Goal: Check status: Check status

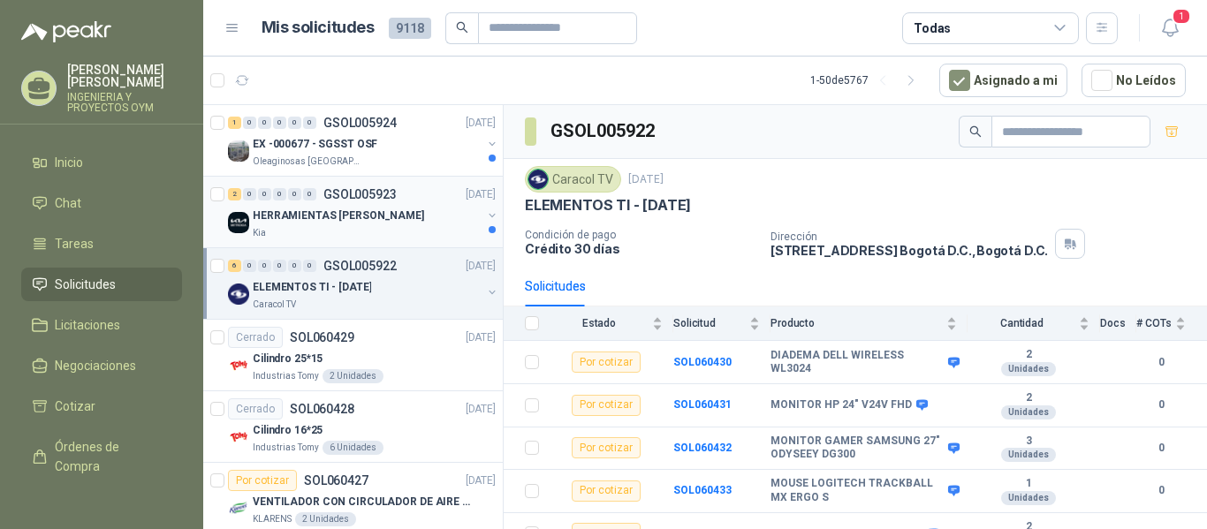
click at [405, 227] on div "Kia" at bounding box center [367, 233] width 229 height 14
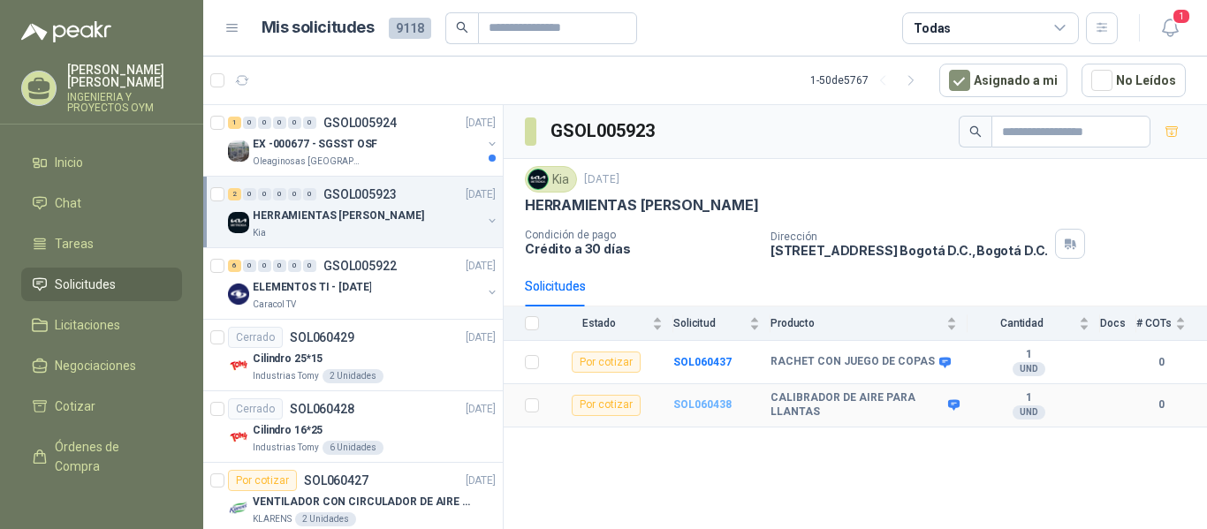
click at [691, 403] on b "SOL060438" at bounding box center [703, 405] width 58 height 12
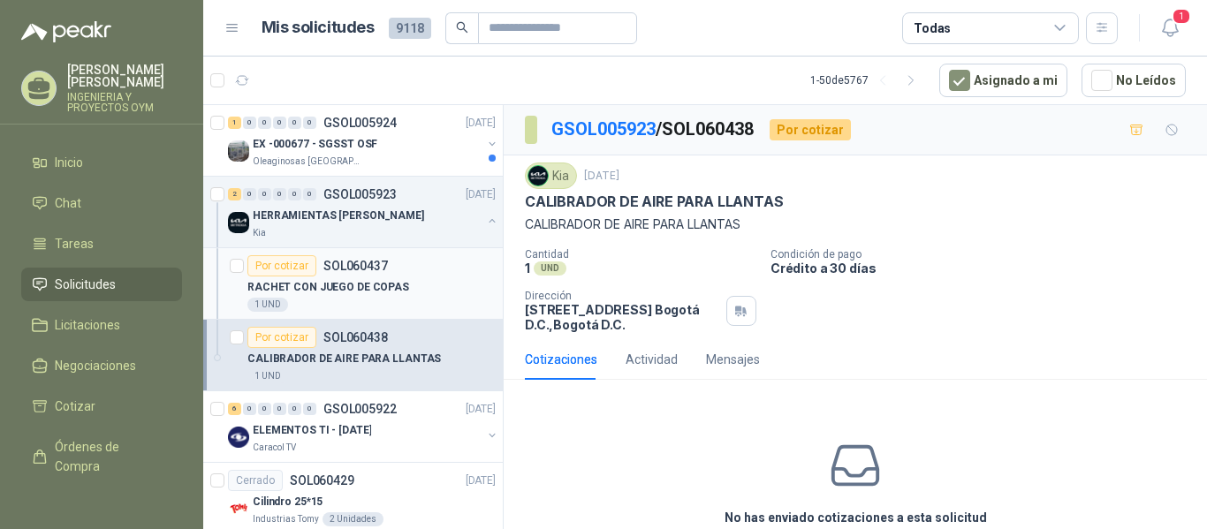
click at [356, 300] on div "1 UND" at bounding box center [371, 305] width 248 height 14
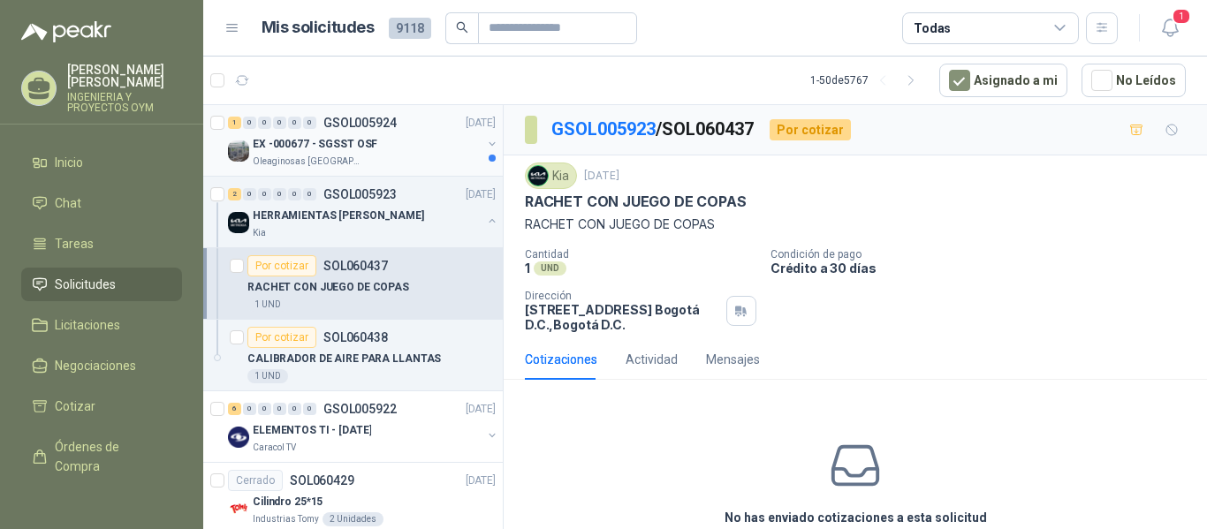
click at [354, 156] on p "Oleaginosas [GEOGRAPHIC_DATA][PERSON_NAME]" at bounding box center [308, 162] width 111 height 14
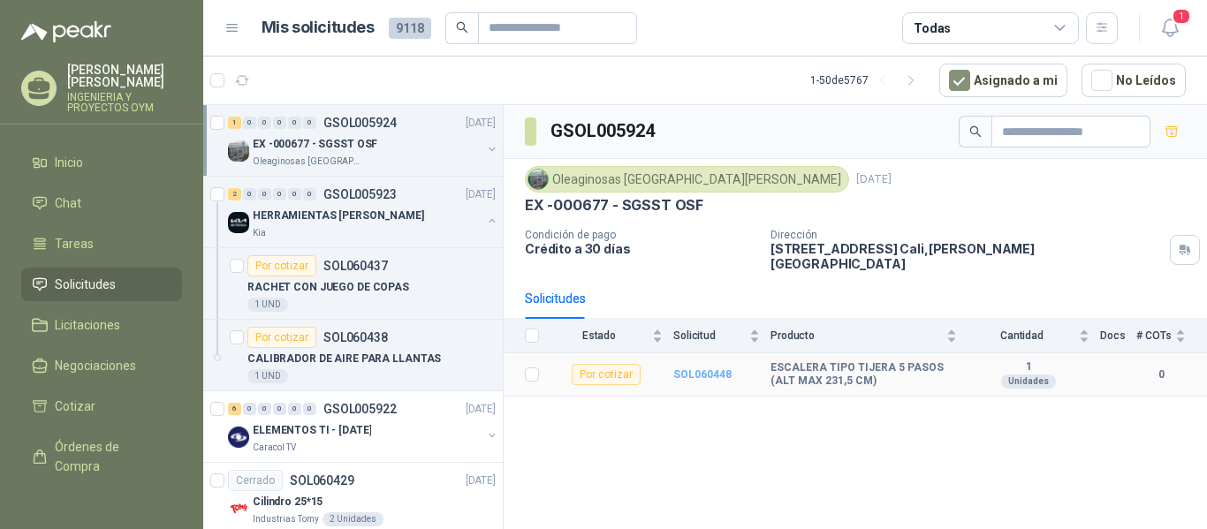
click at [720, 369] on b "SOL060448" at bounding box center [703, 375] width 58 height 12
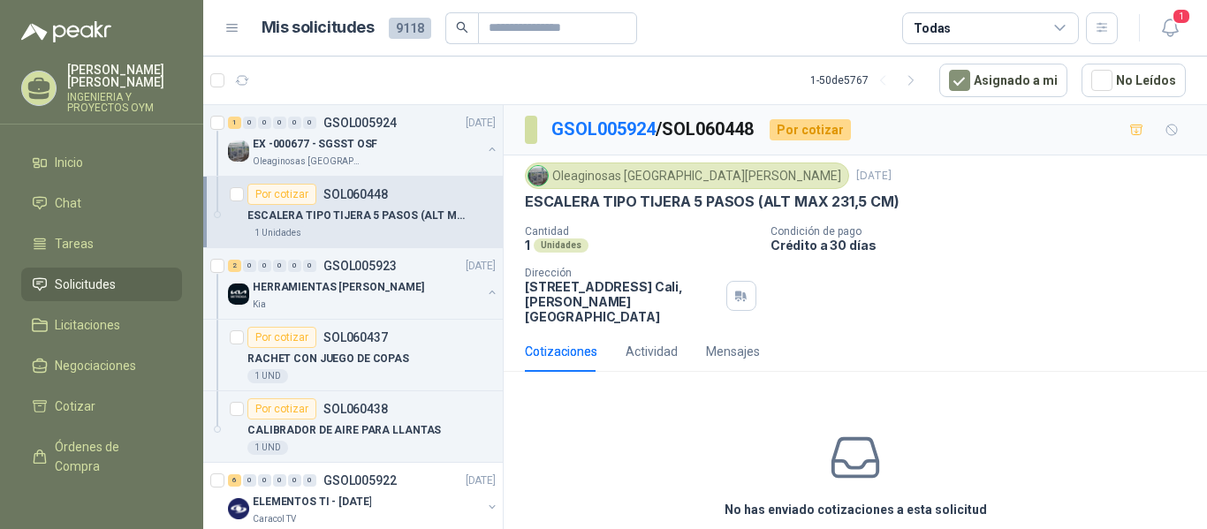
click at [537, 173] on img at bounding box center [538, 175] width 19 height 19
